Goal: Task Accomplishment & Management: Complete application form

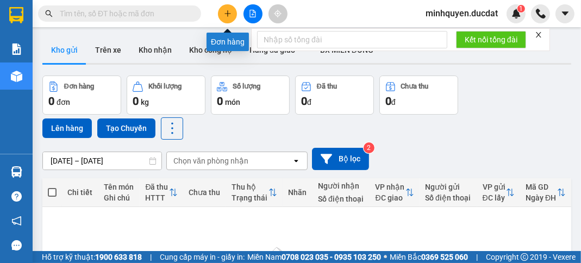
click at [226, 14] on icon "plus" at bounding box center [228, 14] width 8 height 8
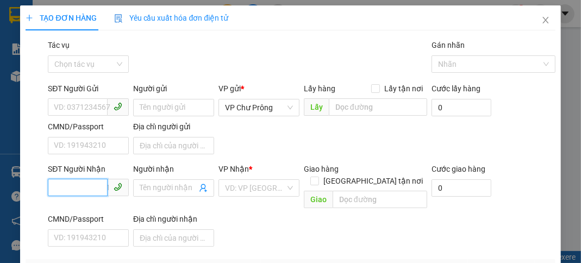
click at [88, 187] on input "SĐT Người Nhận" at bounding box center [78, 187] width 60 height 17
click at [92, 214] on div "02366272499" at bounding box center [87, 209] width 67 height 12
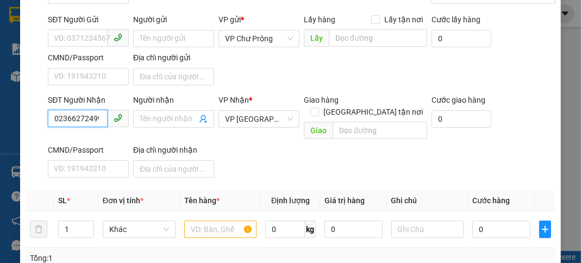
scroll to position [130, 0]
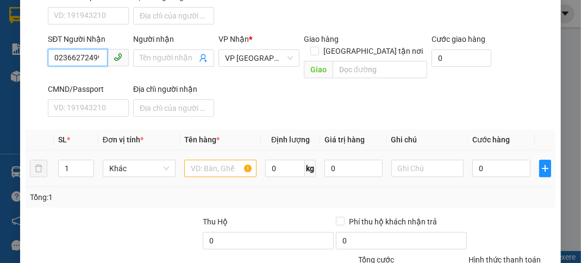
type input "02366272499"
click at [206, 160] on input "text" at bounding box center [220, 168] width 73 height 17
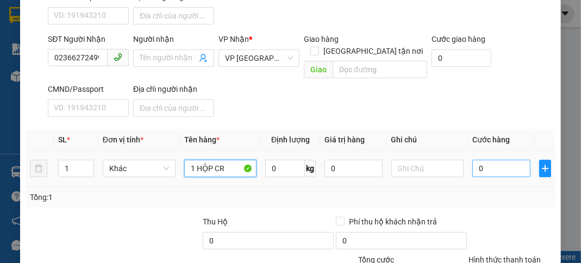
type input "1 HỘP CR"
click at [514, 160] on input "0" at bounding box center [501, 168] width 58 height 17
type input "3"
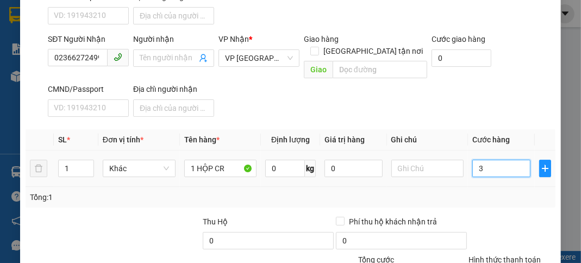
type input "30"
type input "300"
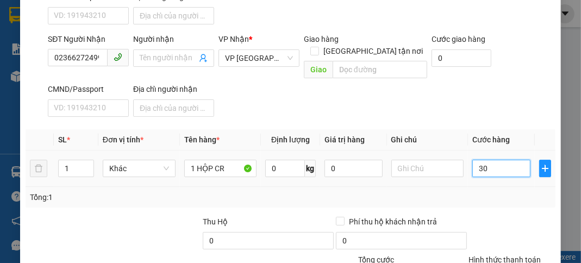
type input "300"
type input "3.000"
type input "30.000"
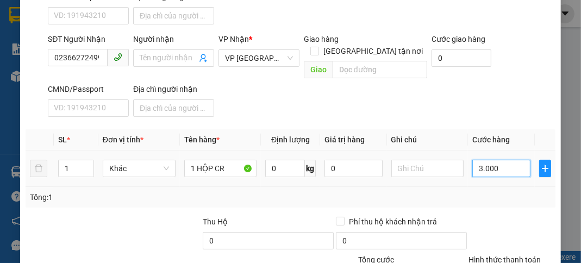
type input "30.000"
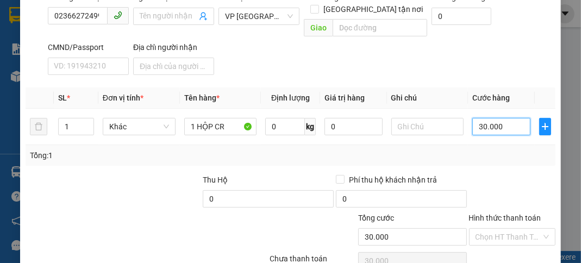
scroll to position [213, 0]
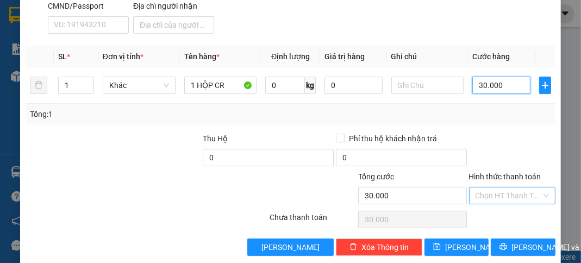
type input "30.000"
click at [500, 187] on input "Hình thức thanh toán" at bounding box center [509, 195] width 66 height 16
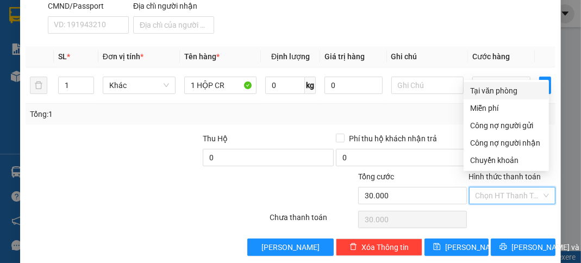
click at [506, 90] on div "Tại văn phòng" at bounding box center [506, 91] width 72 height 12
type input "0"
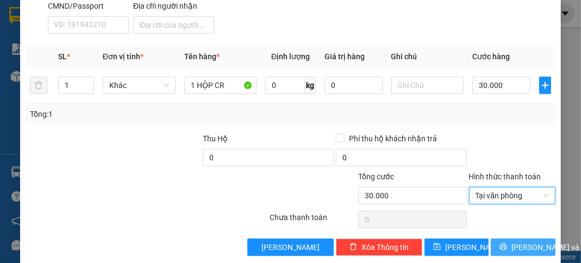
click at [537, 241] on span "[PERSON_NAME] và In" at bounding box center [549, 247] width 76 height 12
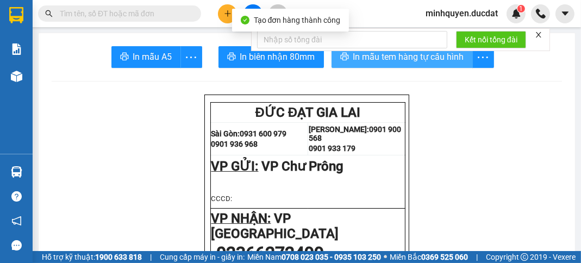
click at [463, 66] on button "In mẫu tem hàng tự cấu hình" at bounding box center [402, 57] width 141 height 22
